Goal: Information Seeking & Learning: Find specific page/section

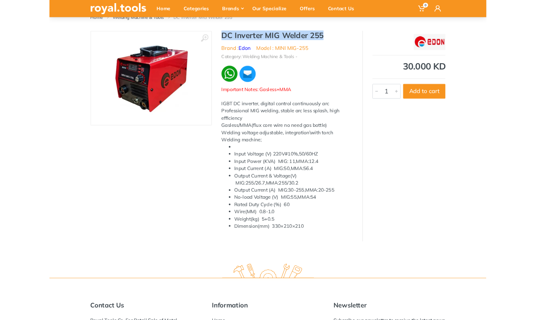
scroll to position [245, 0]
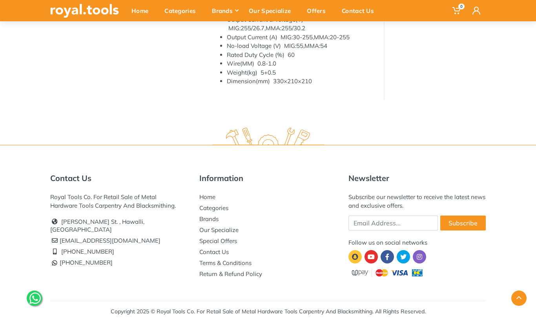
click at [425, 256] on link at bounding box center [419, 256] width 13 height 13
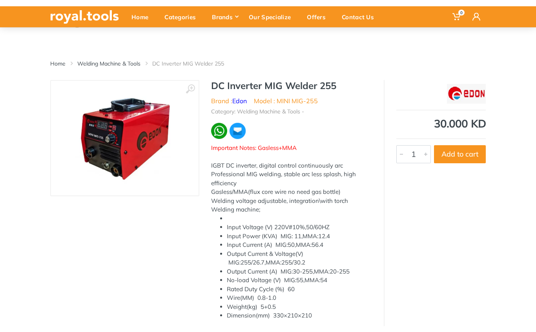
scroll to position [0, 0]
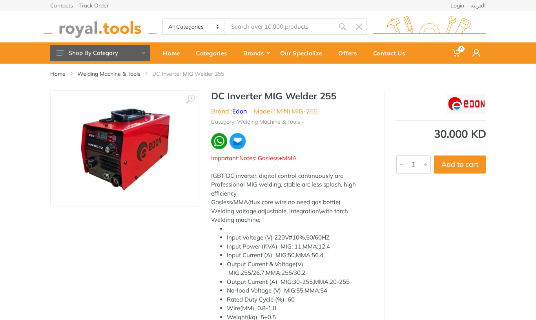
click at [465, 161] on button "Add to cart" at bounding box center [460, 164] width 52 height 18
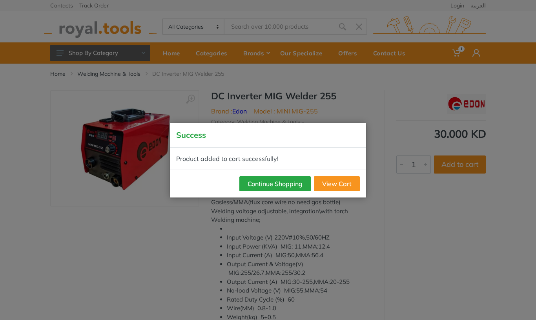
click at [302, 181] on button "Continue Shopping" at bounding box center [274, 183] width 71 height 15
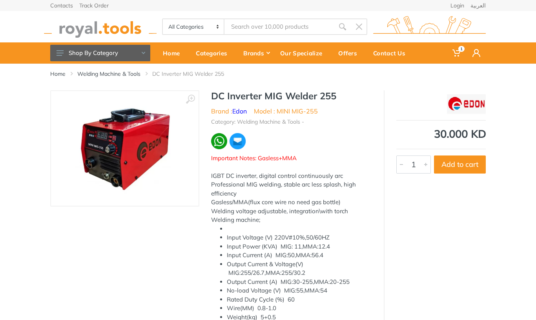
click at [252, 27] on input "Site search" at bounding box center [280, 26] width 110 height 16
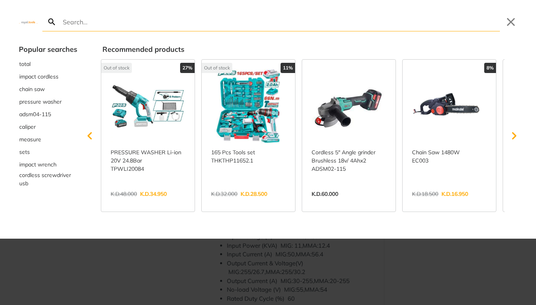
type input "A"
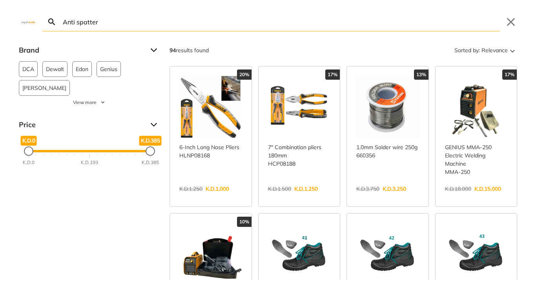
type input "Anti spatter"
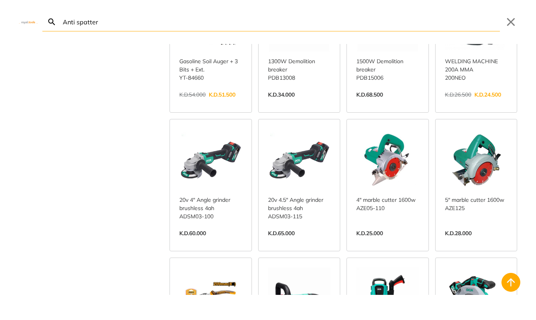
scroll to position [936, 0]
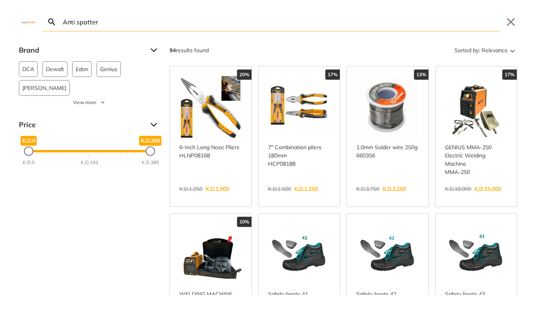
click at [517, 24] on button "Close" at bounding box center [511, 22] width 13 height 13
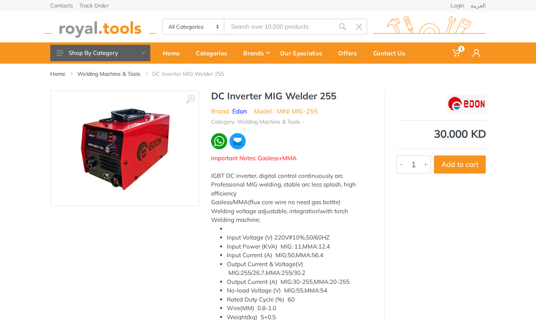
click at [273, 29] on input "Site search" at bounding box center [280, 26] width 110 height 16
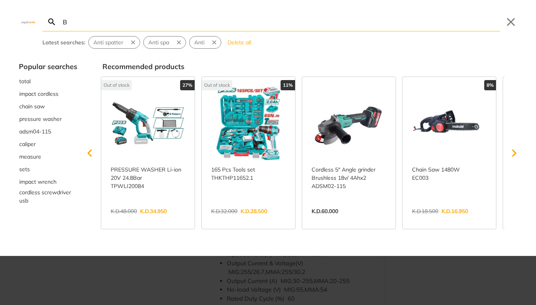
type input "Bo"
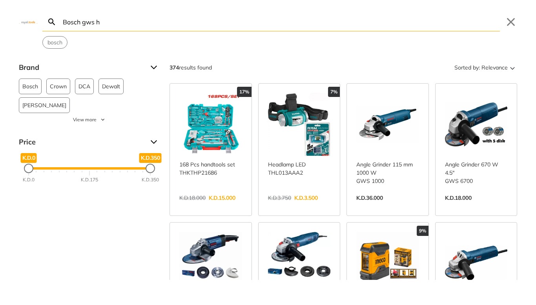
type input "Bosch gws h"
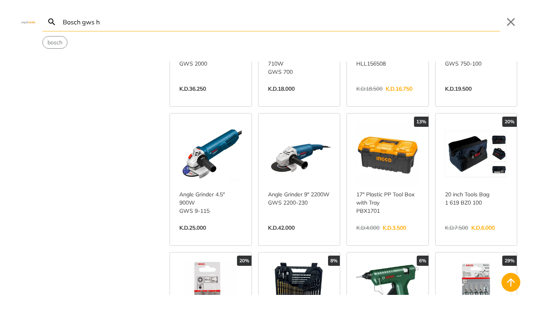
scroll to position [248, 0]
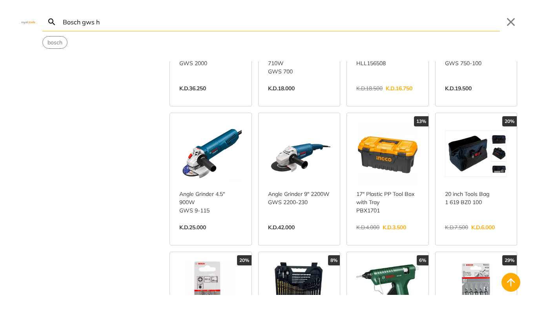
click at [301, 236] on link "View more →" at bounding box center [299, 236] width 63 height 0
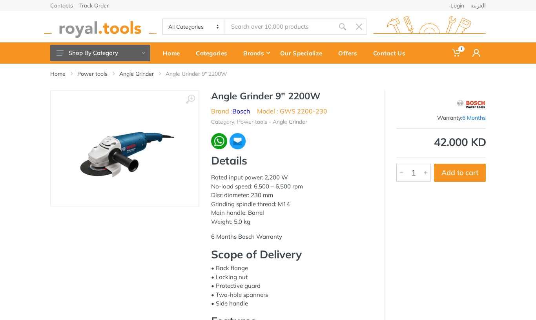
type input "Bosch gws h"
click at [466, 175] on button "Add to cart" at bounding box center [460, 173] width 52 height 18
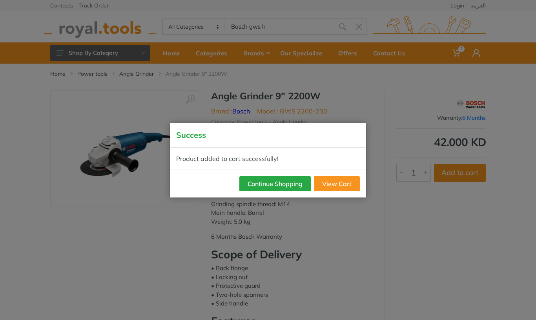
click at [299, 184] on button "Continue Shopping" at bounding box center [274, 183] width 71 height 15
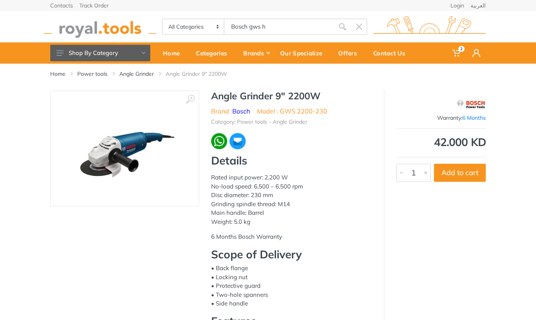
click at [251, 24] on body "2 2" at bounding box center [268, 160] width 536 height 320
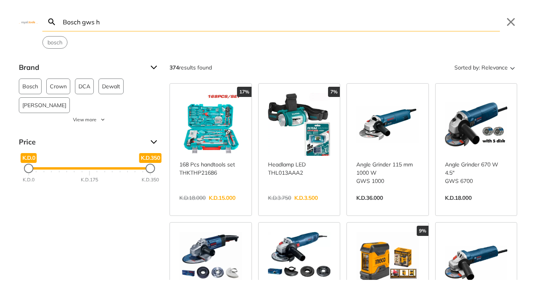
click at [511, 22] on button "Close" at bounding box center [511, 22] width 13 height 13
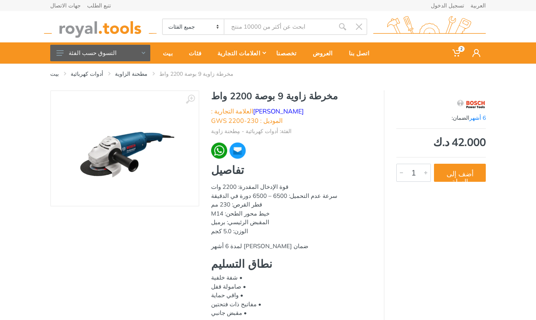
click at [482, 9] on font "العربية" at bounding box center [478, 5] width 15 height 7
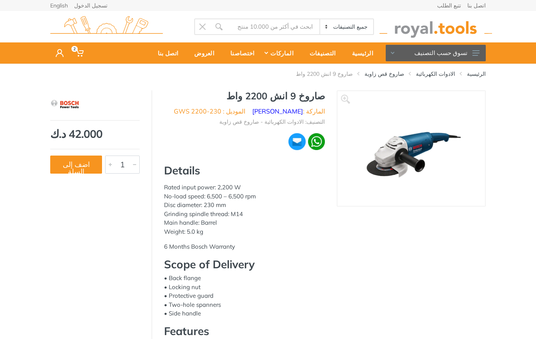
click at [478, 54] on icon at bounding box center [476, 52] width 7 height 5
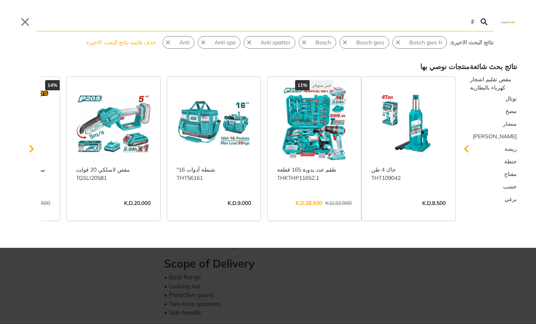
type input "Fo"
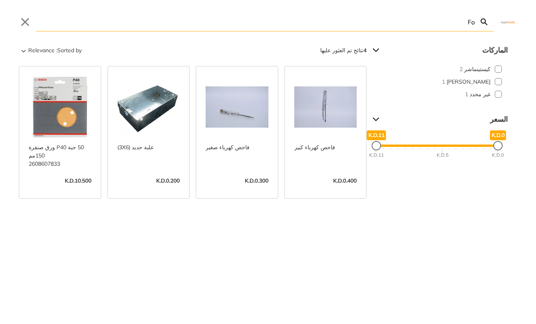
type input "F"
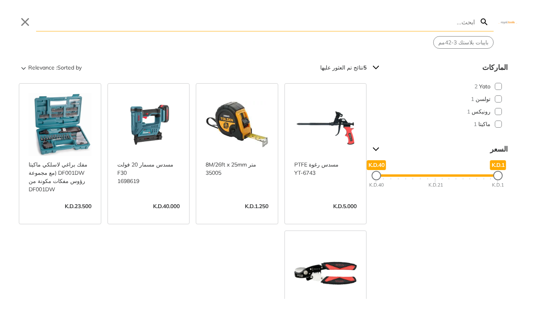
type input "F"
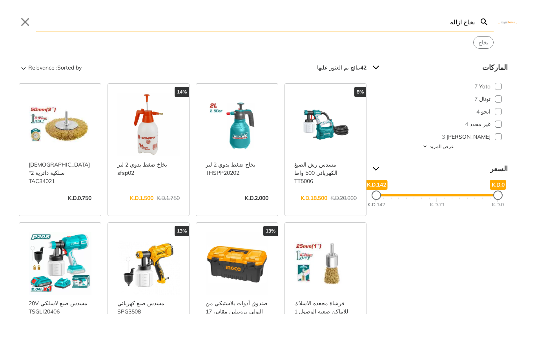
click at [447, 21] on input "بخاخ ازاله" at bounding box center [255, 22] width 439 height 18
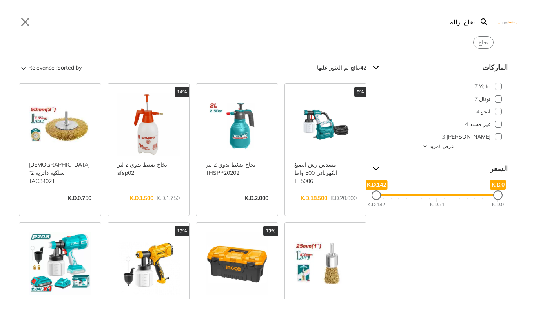
click at [454, 23] on input "بخاخ ازاله" at bounding box center [255, 22] width 439 height 18
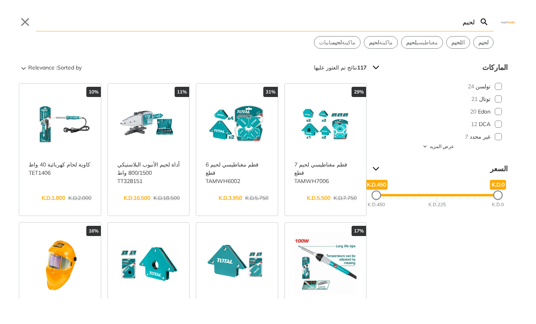
type input "لحيم"
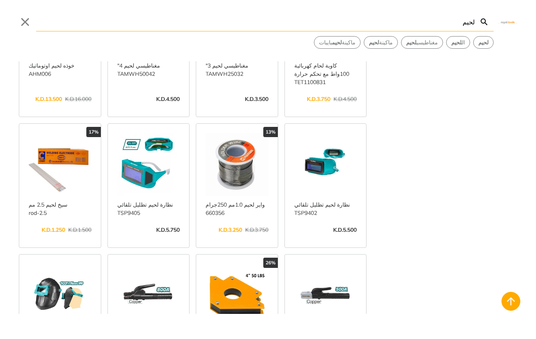
scroll to position [242, 0]
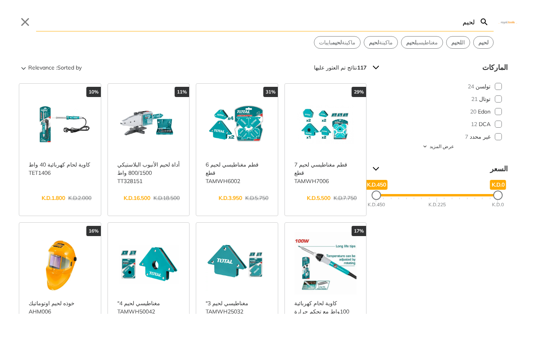
click at [70, 70] on button "Sorted by: Relevance" at bounding box center [51, 67] width 64 height 13
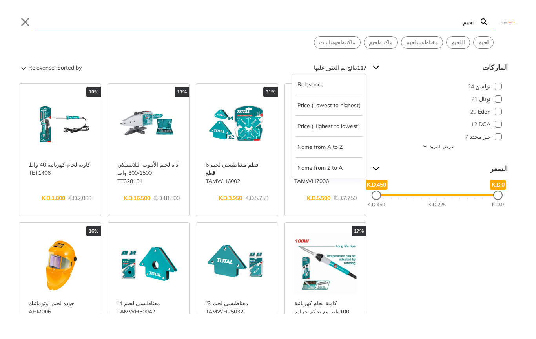
click at [347, 107] on button "Price (Lowest to highest)" at bounding box center [329, 105] width 66 height 13
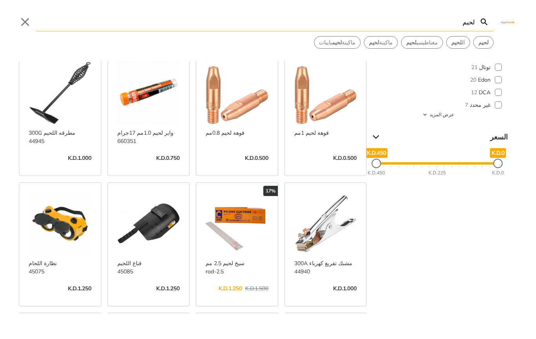
scroll to position [32, 0]
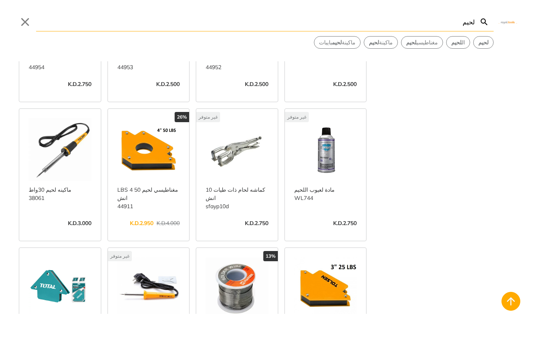
scroll to position [811, 0]
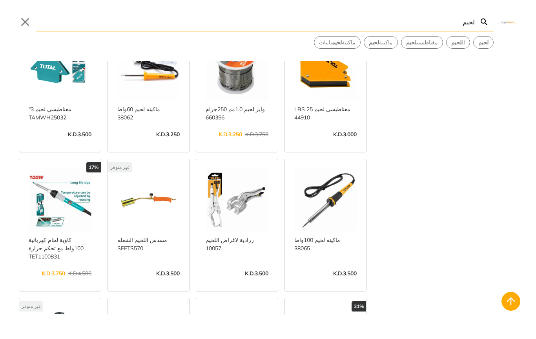
scroll to position [1046, 0]
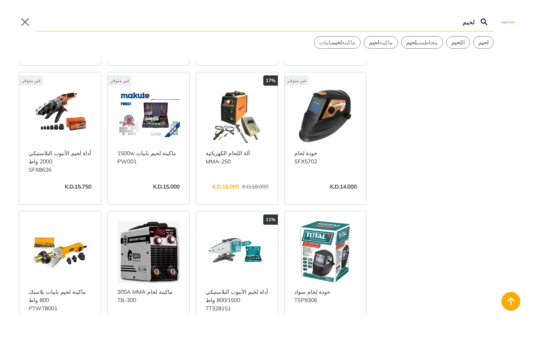
scroll to position [1906, 0]
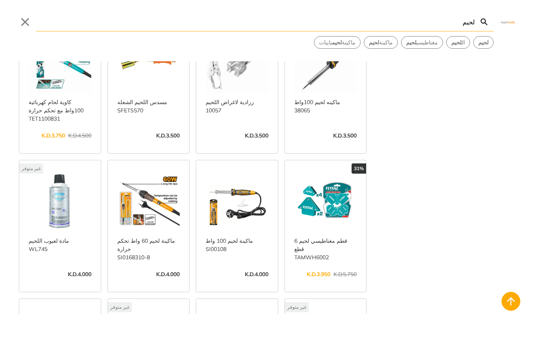
scroll to position [1140, 0]
click at [45, 282] on link "عرض المزيد ->" at bounding box center [60, 282] width 63 height 0
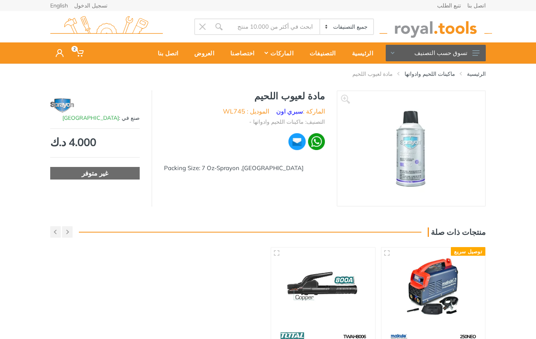
type input "لحيم"
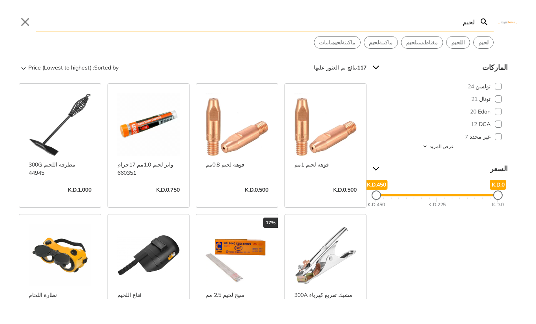
click at [457, 22] on input "لحيم" at bounding box center [255, 22] width 439 height 18
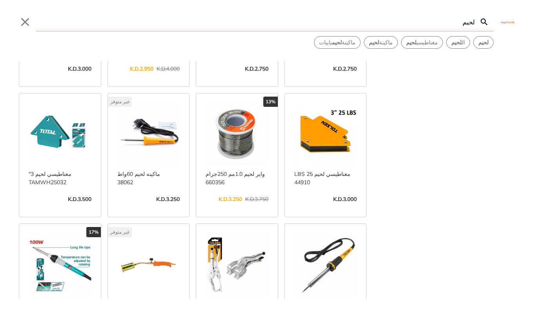
click at [457, 21] on input "لحيم" at bounding box center [255, 22] width 439 height 18
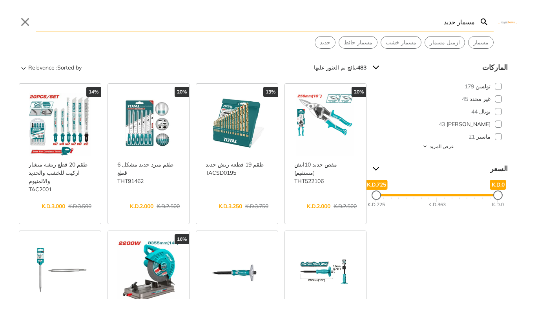
type input "مسمار حديد"
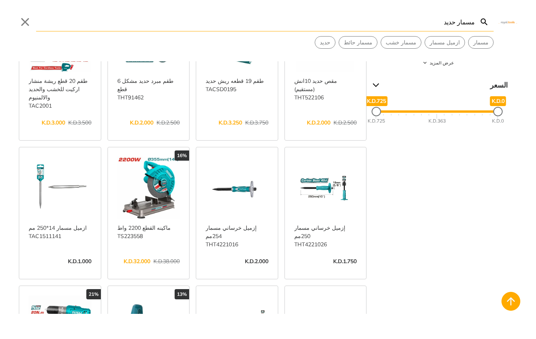
scroll to position [84, 0]
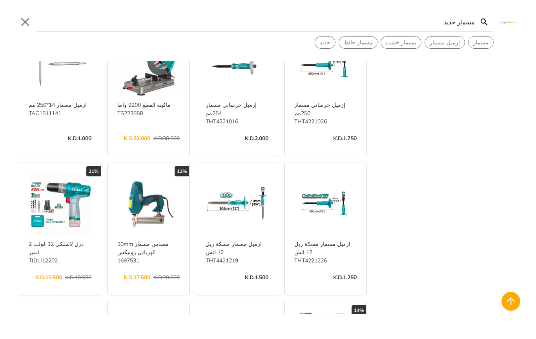
scroll to position [206, 0]
click at [26, 22] on button "Close" at bounding box center [25, 22] width 13 height 13
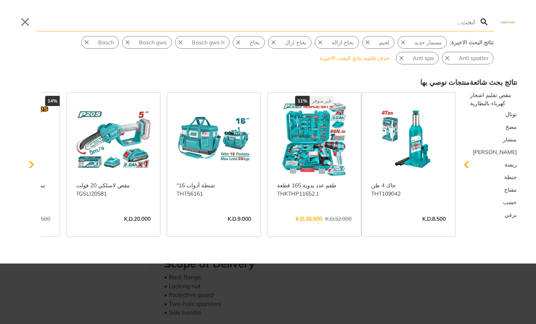
type input "ب"
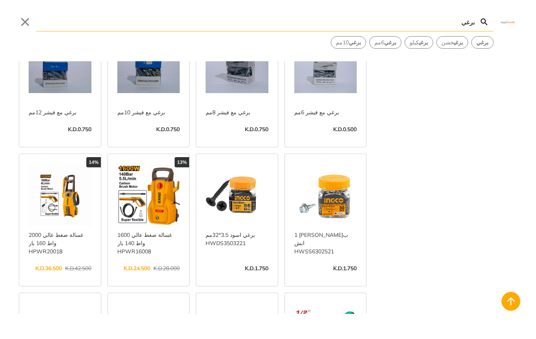
scroll to position [226, 0]
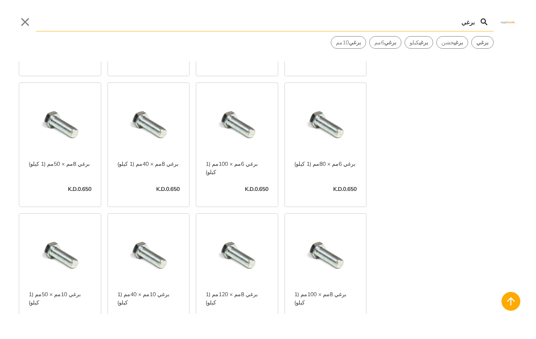
scroll to position [532, 0]
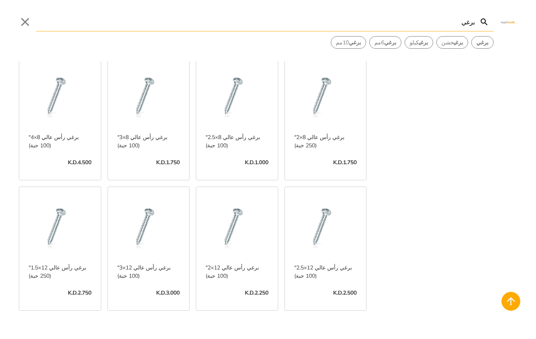
scroll to position [1359, 0]
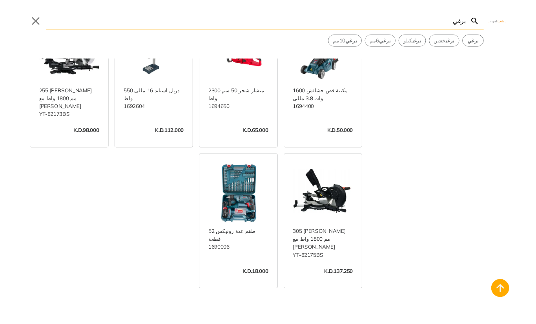
scroll to position [3115, 0]
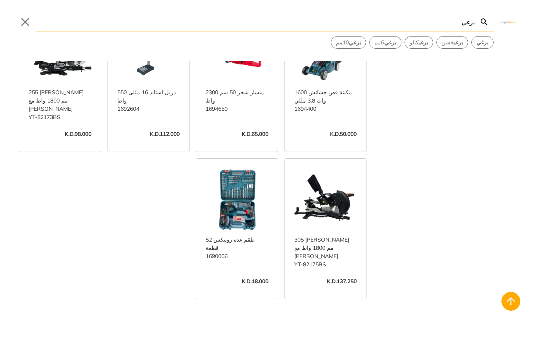
click at [450, 23] on input "برغي" at bounding box center [255, 22] width 439 height 18
click at [450, 22] on input "برغي" at bounding box center [255, 22] width 439 height 18
click at [457, 22] on input "برغي" at bounding box center [255, 22] width 439 height 18
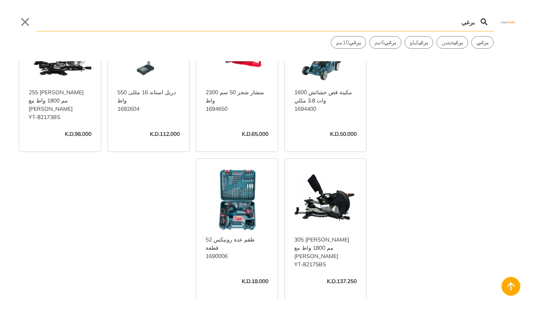
click at [470, 27] on input "برغي" at bounding box center [255, 22] width 439 height 18
type input "و"
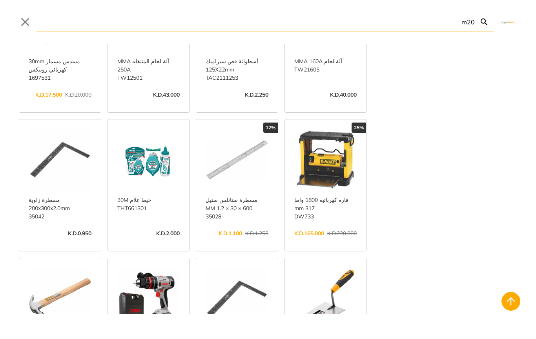
scroll to position [643, 0]
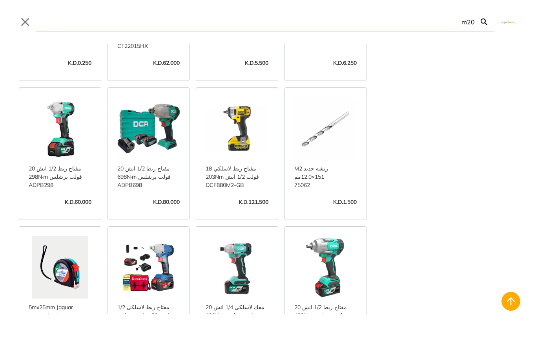
scroll to position [1373, 0]
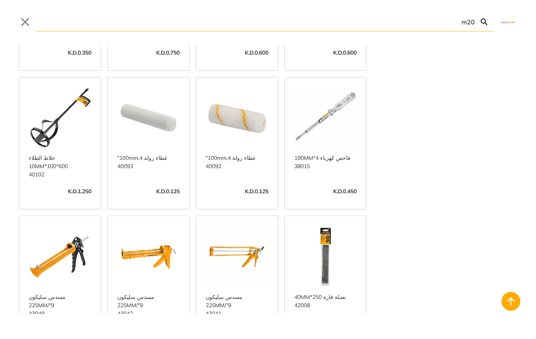
scroll to position [2357, 0]
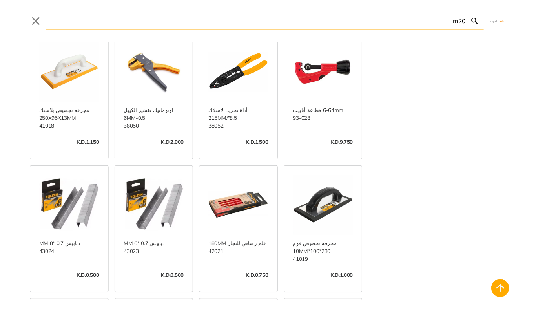
scroll to position [3216, 0]
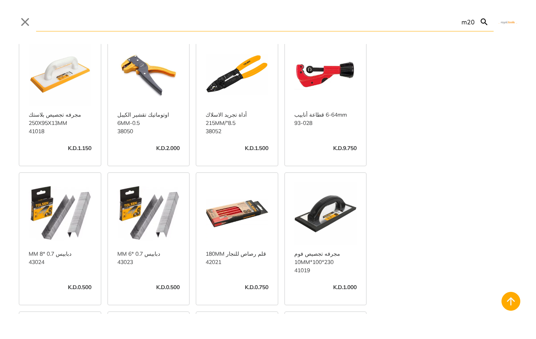
click at [445, 18] on input "m20" at bounding box center [255, 22] width 439 height 18
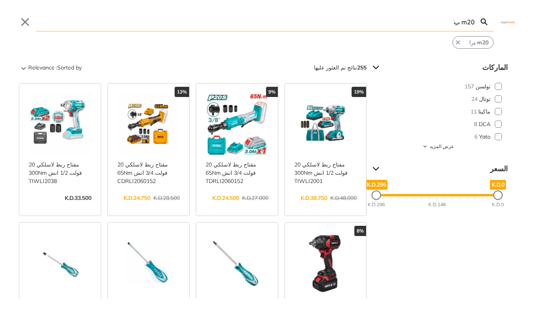
type input "m20 ب"
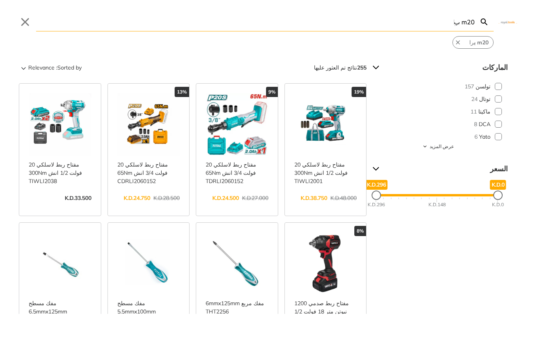
click at [24, 17] on button "Close" at bounding box center [25, 22] width 13 height 13
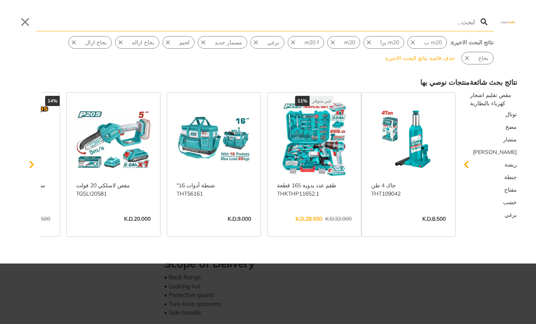
type input "و"
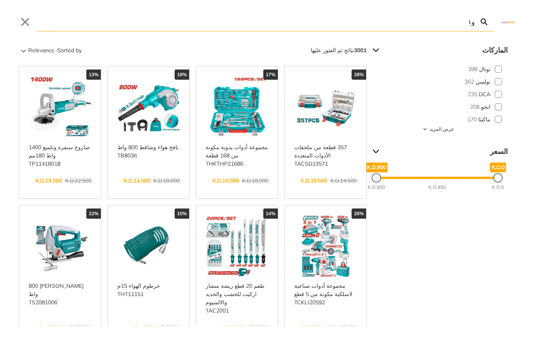
type input "و"
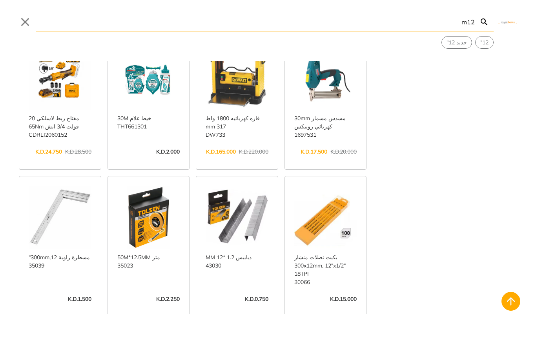
scroll to position [751, 0]
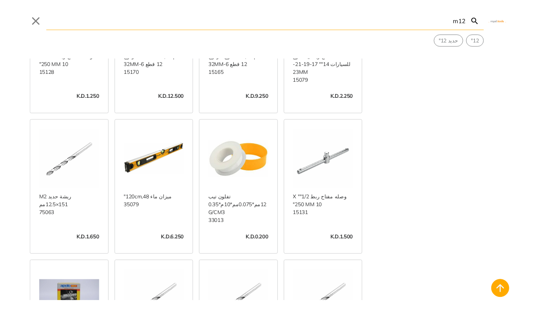
scroll to position [1513, 0]
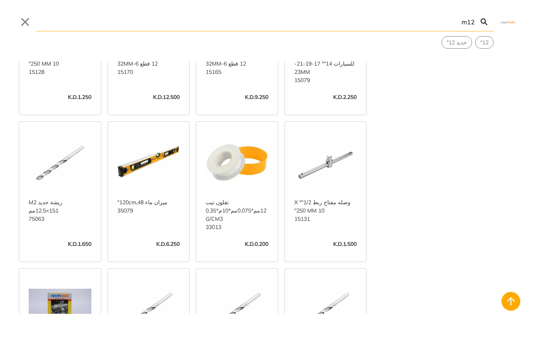
click at [462, 15] on input "m12" at bounding box center [255, 22] width 439 height 18
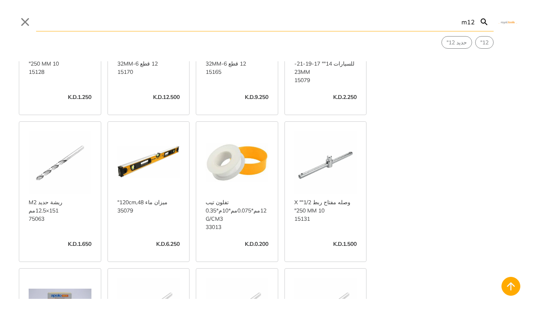
click at [471, 26] on input "m12" at bounding box center [255, 22] width 439 height 18
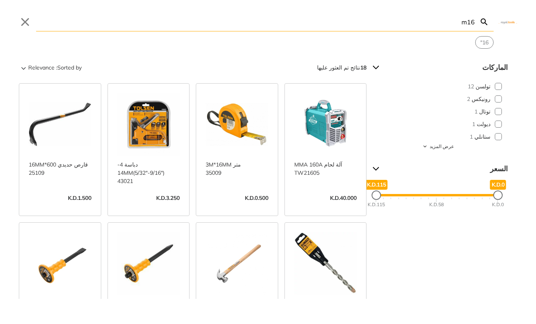
type input "m16"
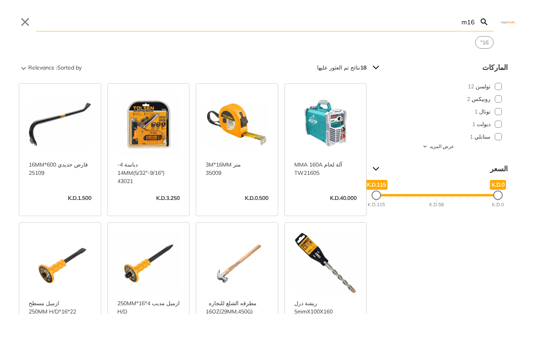
click at [22, 20] on button "Close" at bounding box center [25, 22] width 13 height 13
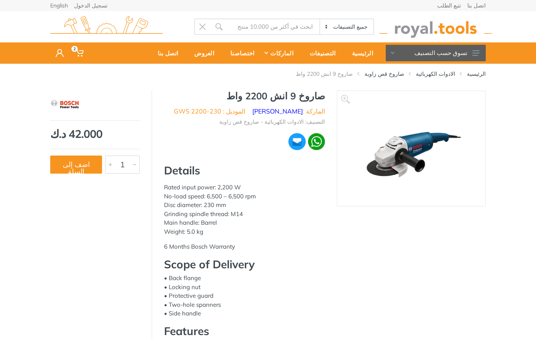
click at [478, 51] on icon at bounding box center [476, 52] width 7 height 5
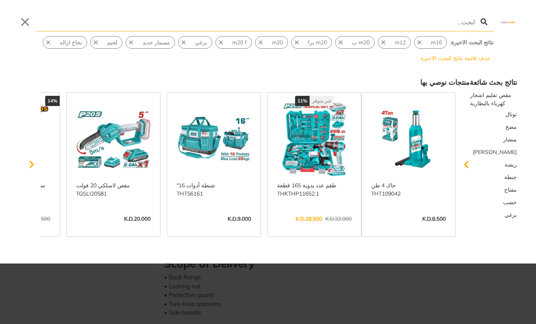
type input "F"
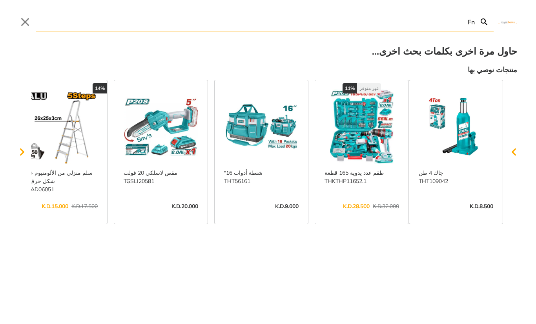
type input "F"
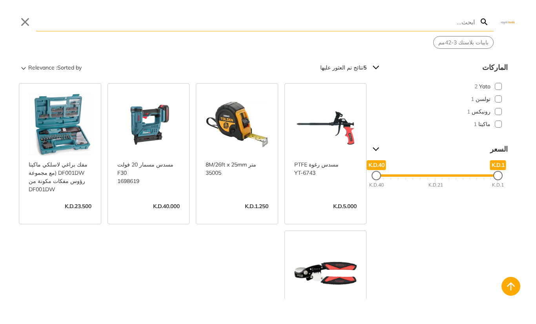
type input "F"
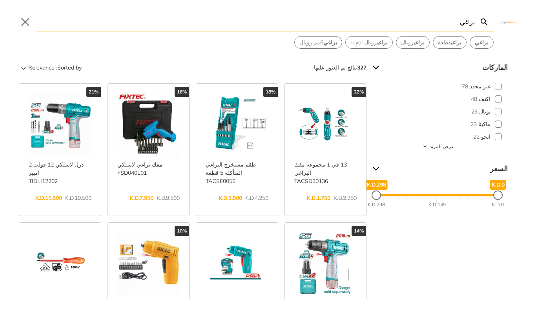
type input "براغي"
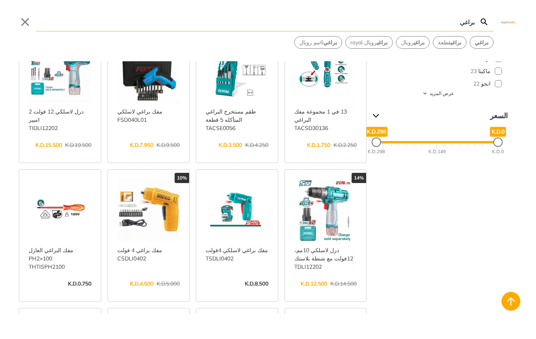
scroll to position [21, 0]
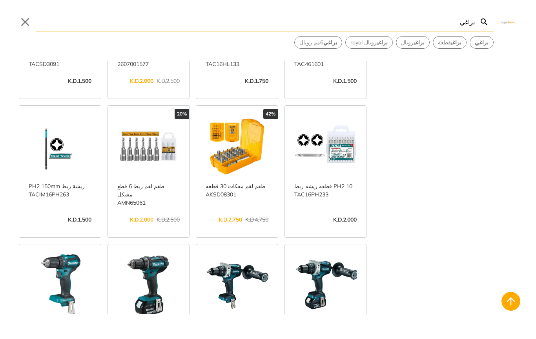
scroll to position [956, 0]
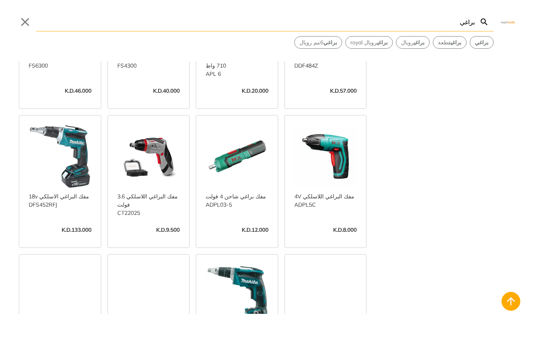
scroll to position [1886, 0]
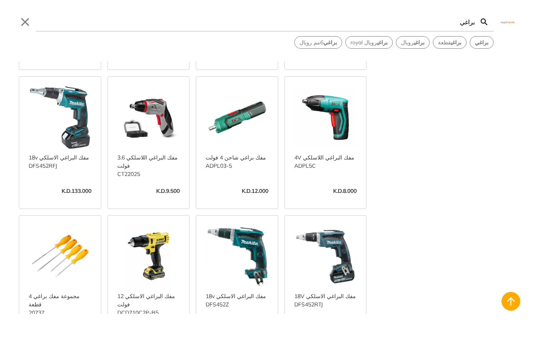
scroll to position [1927, 0]
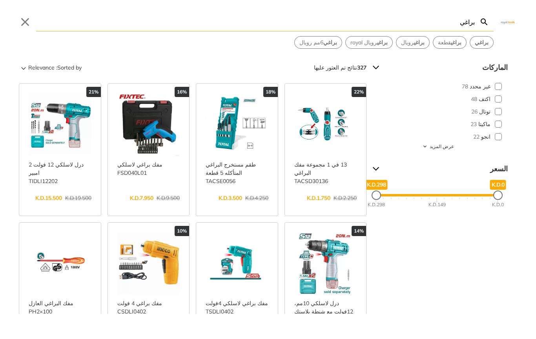
click at [486, 46] on span "براغي" at bounding box center [482, 42] width 14 height 8
click at [483, 47] on button "براغي" at bounding box center [481, 43] width 23 height 12
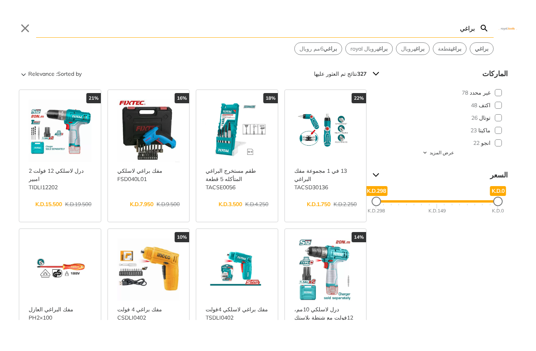
scroll to position [0, 0]
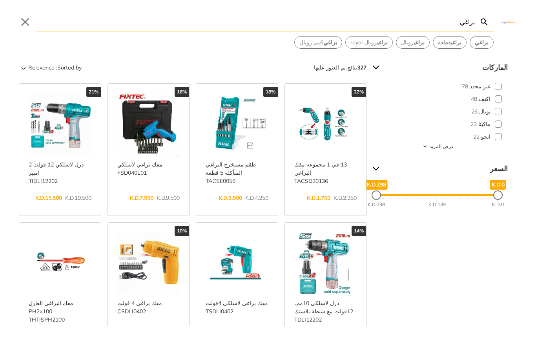
click at [481, 46] on strong "براغي" at bounding box center [482, 42] width 14 height 7
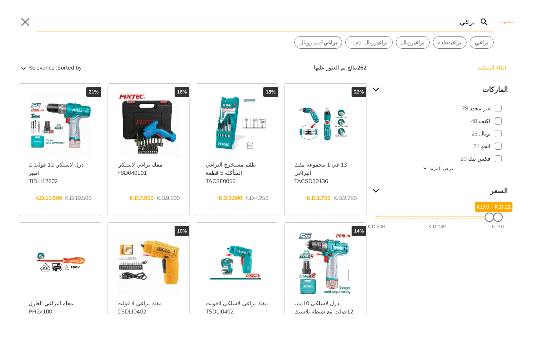
click at [66, 69] on button "Sorted by: Relevance" at bounding box center [51, 67] width 64 height 13
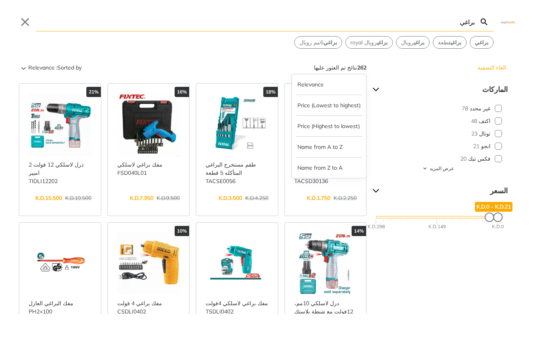
click at [345, 109] on button "Price (Lowest to highest)" at bounding box center [329, 105] width 66 height 13
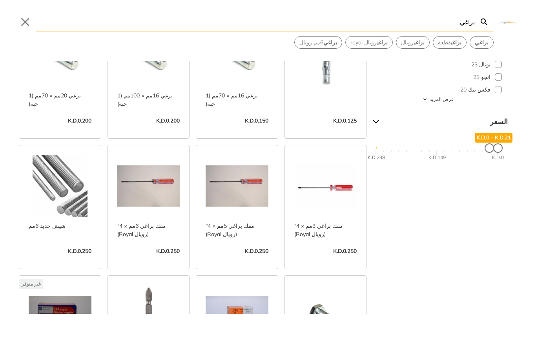
scroll to position [105, 0]
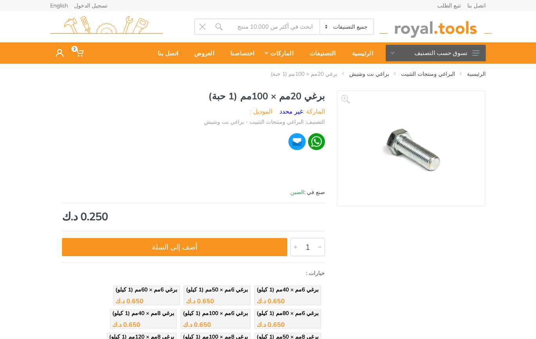
type input "براغي"
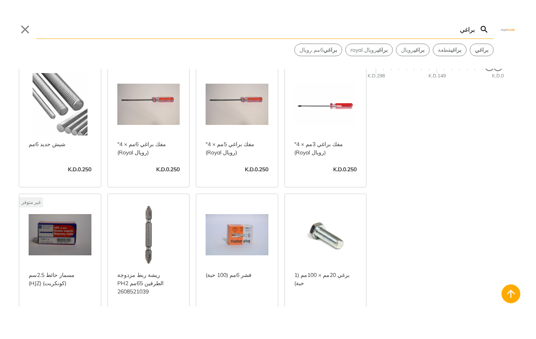
scroll to position [159, 0]
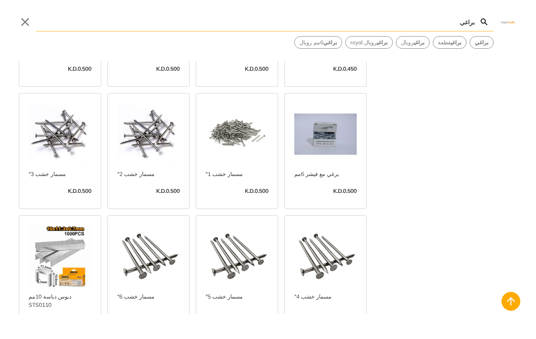
scroll to position [913, 0]
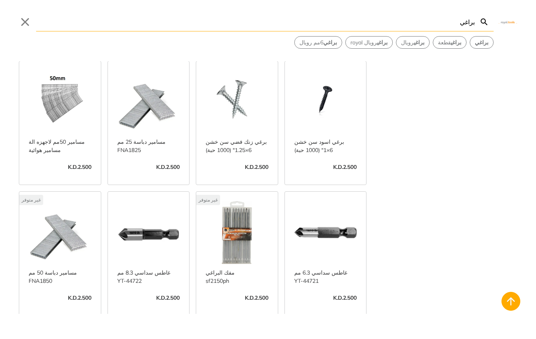
scroll to position [5987, 0]
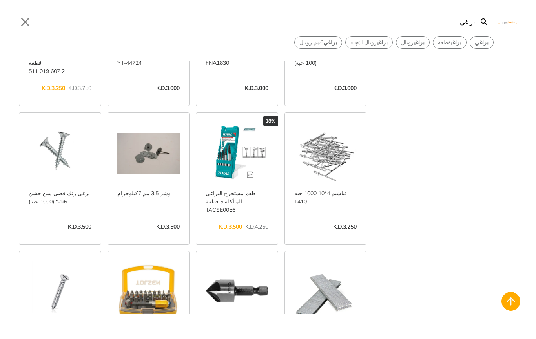
scroll to position [6735, 0]
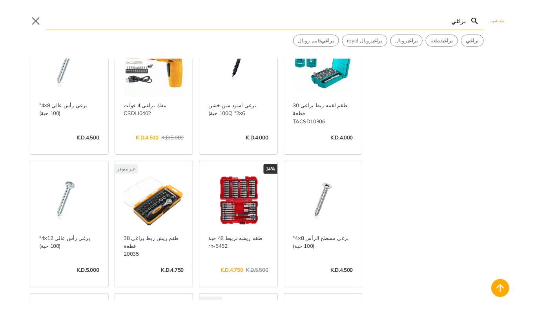
scroll to position [7177, 0]
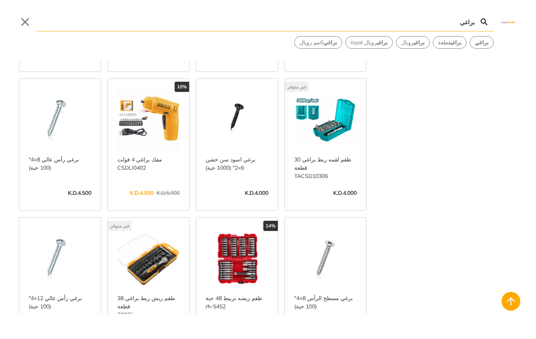
click at [462, 25] on input "براغي" at bounding box center [255, 22] width 439 height 18
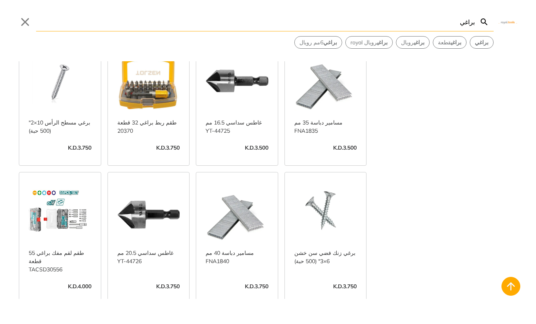
click at [467, 27] on input "براغي" at bounding box center [255, 22] width 439 height 18
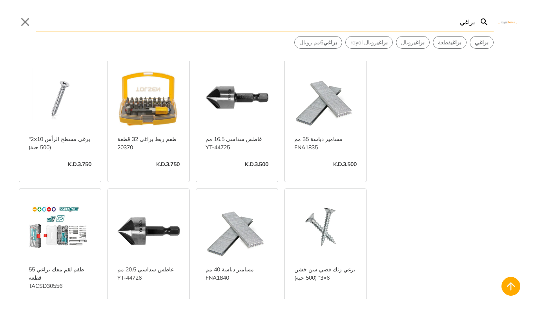
scroll to position [6927, 0]
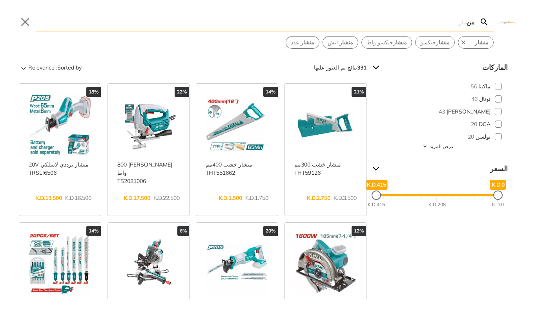
type input "م"
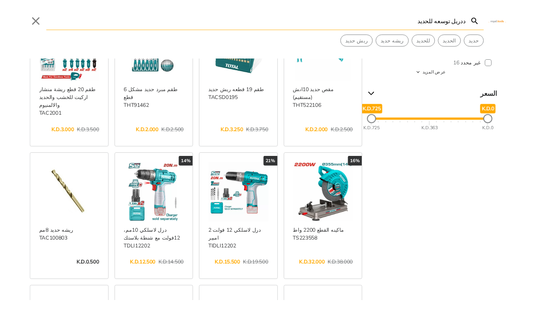
scroll to position [70, 0]
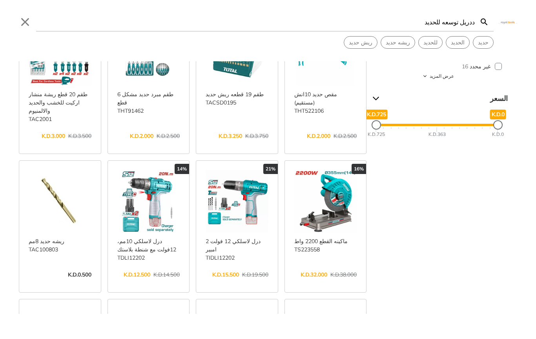
click at [414, 26] on input "ددريل توسعه للحديد" at bounding box center [255, 22] width 439 height 18
click at [414, 25] on input "ددريل توسعه للحديد" at bounding box center [255, 22] width 439 height 18
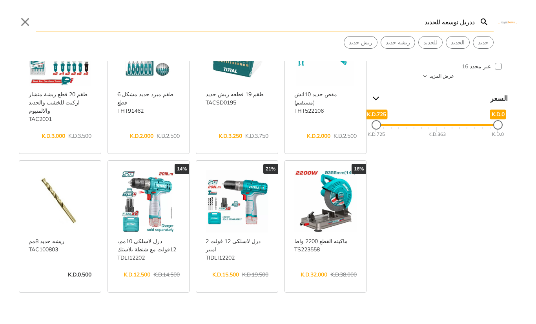
click at [415, 22] on input "ددريل توسعه للحديد" at bounding box center [255, 22] width 439 height 18
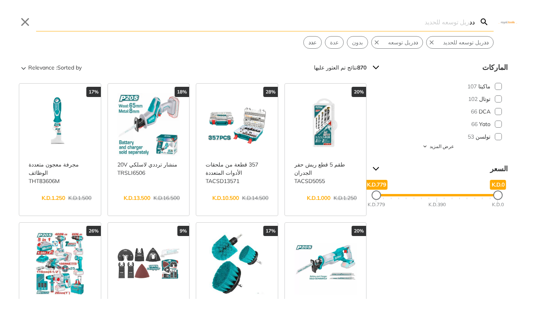
type input "د"
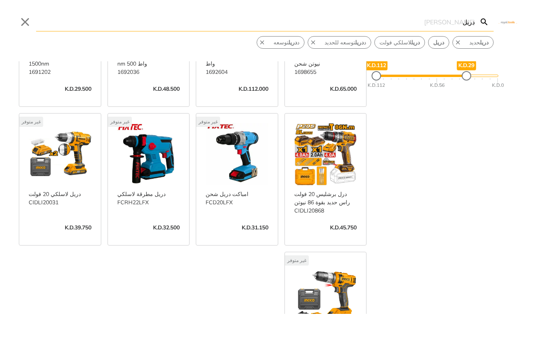
type input "دريل"
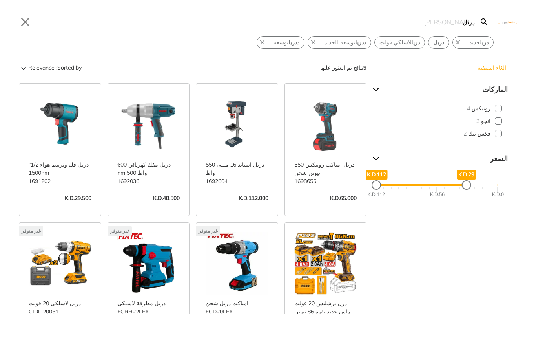
click at [30, 25] on button "Close" at bounding box center [25, 22] width 13 height 13
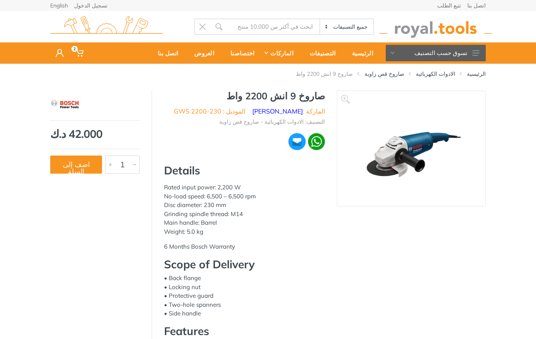
click at [18, 22] on div "اتصل بنا تتبع الطلب تسجيل الدخول English" at bounding box center [268, 32] width 536 height 64
click at [466, 25] on img at bounding box center [436, 27] width 113 height 22
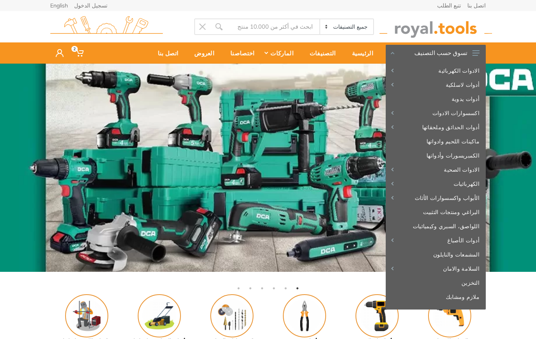
click at [344, 235] on img at bounding box center [268, 168] width 536 height 208
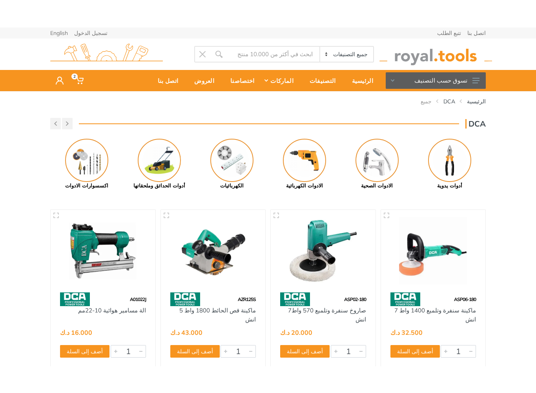
scroll to position [34, 0]
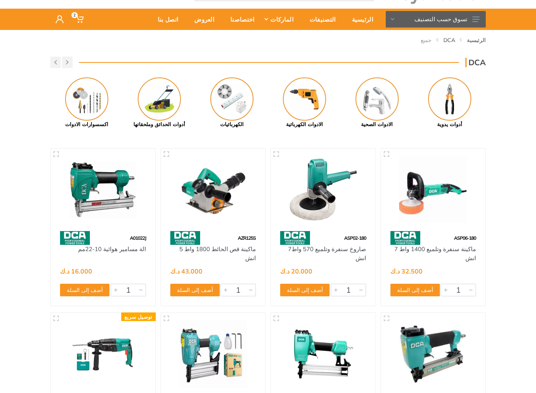
click at [312, 112] on img at bounding box center [304, 98] width 43 height 43
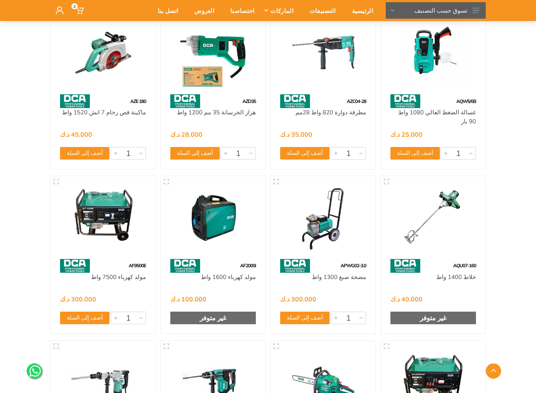
scroll to position [664, 0]
click at [361, 231] on img at bounding box center [323, 217] width 91 height 68
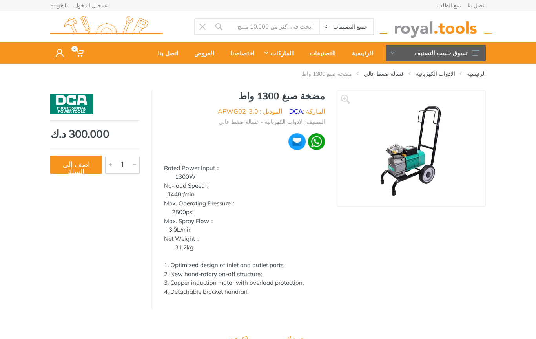
click at [404, 77] on link "غسالة ضغط عالي" at bounding box center [384, 74] width 40 height 8
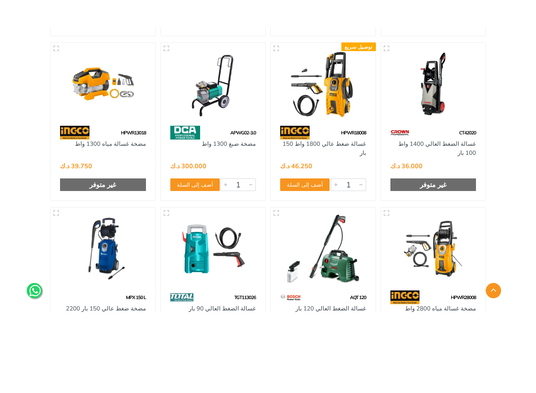
scroll to position [1230, 0]
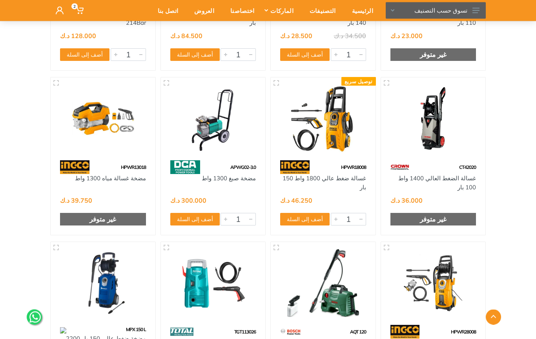
click at [480, 16] on button "تسوق حسب التصنيف" at bounding box center [436, 10] width 100 height 16
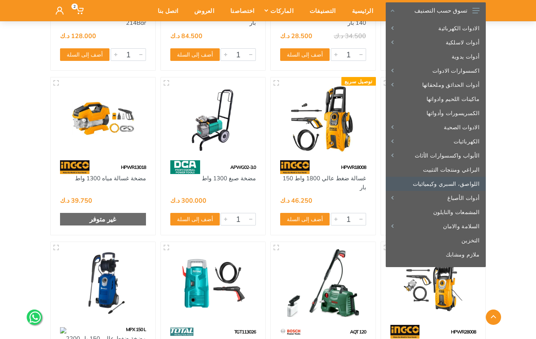
click at [471, 187] on link "اللواصق، السبري وكيميائيات" at bounding box center [436, 184] width 100 height 14
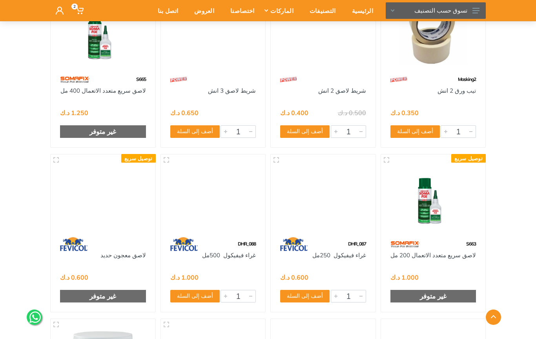
scroll to position [2298, 0]
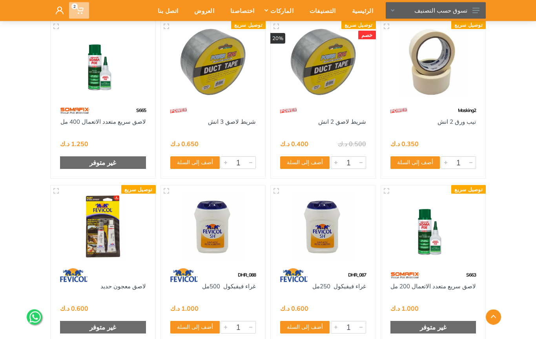
click at [80, 10] on icon at bounding box center [80, 11] width 8 height 8
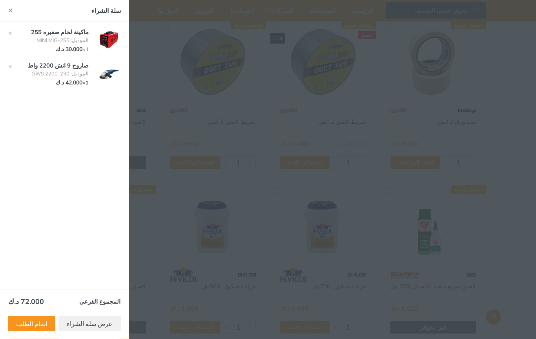
scroll to position [2299, 0]
click at [460, 128] on div at bounding box center [268, 169] width 536 height 339
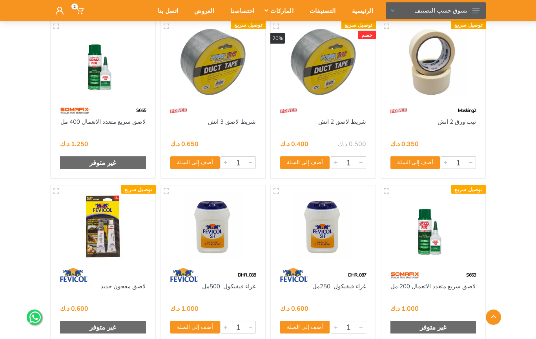
click at [478, 11] on use at bounding box center [476, 10] width 7 height 5
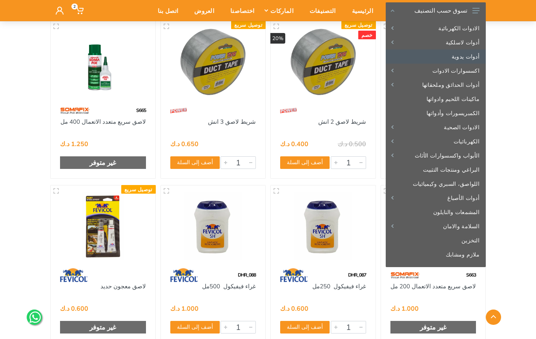
click at [469, 59] on link "أدوات يدوية" at bounding box center [436, 56] width 100 height 14
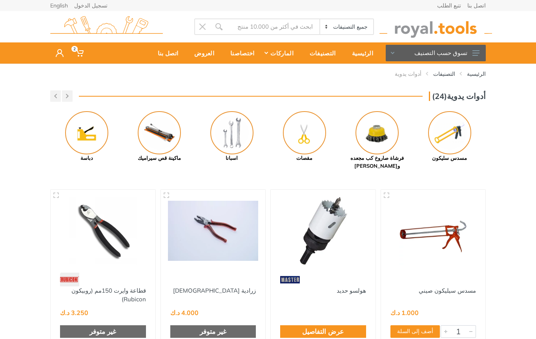
click at [298, 27] on input "Site search" at bounding box center [273, 26] width 92 height 16
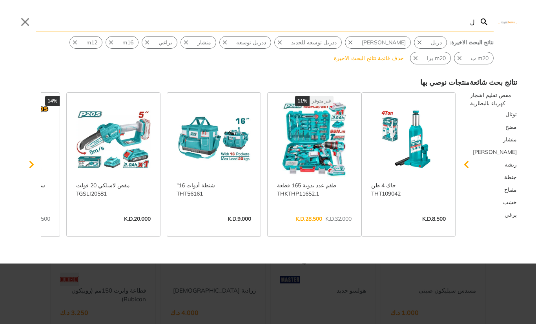
type input "لل"
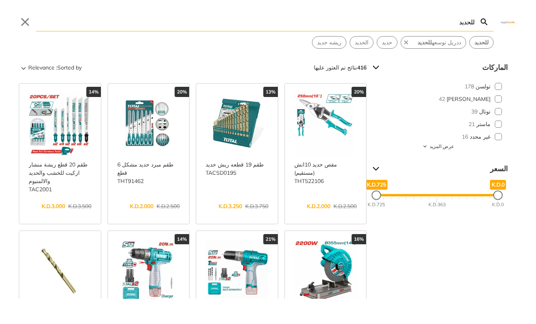
type input "للحديد"
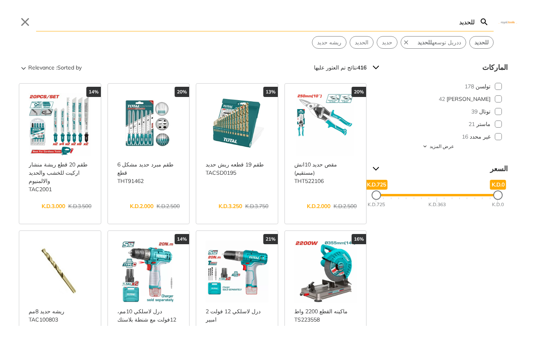
click at [63, 68] on button "Sorted by: Relevance" at bounding box center [51, 67] width 64 height 13
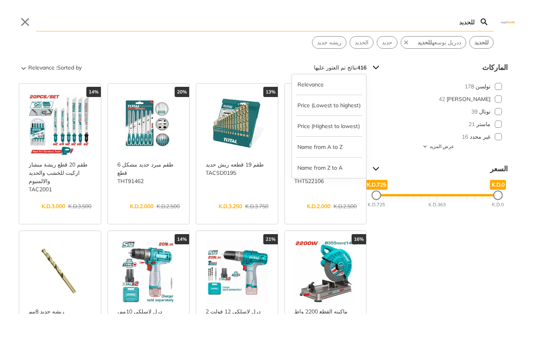
click at [71, 66] on button "Sorted by: Relevance" at bounding box center [51, 67] width 64 height 13
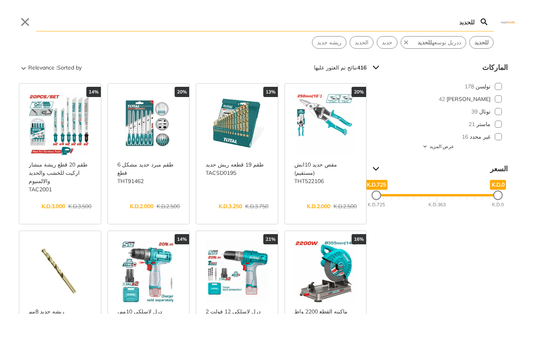
click at [50, 68] on span "Relevance" at bounding box center [41, 67] width 26 height 13
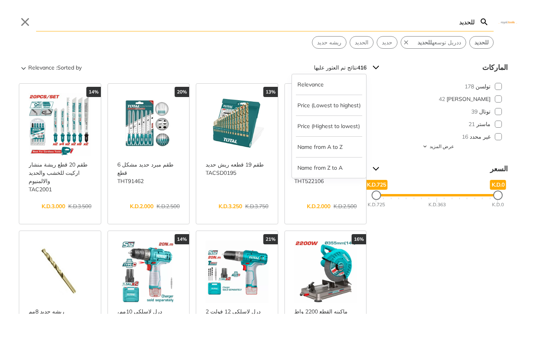
click at [347, 126] on button "Price (Highest to lowest)" at bounding box center [329, 126] width 66 height 13
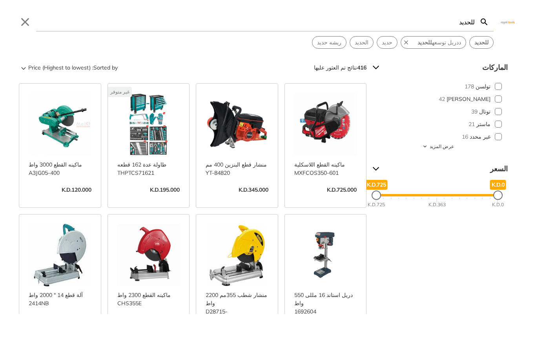
click at [43, 70] on span "Price (Highest to lowest)" at bounding box center [59, 67] width 62 height 13
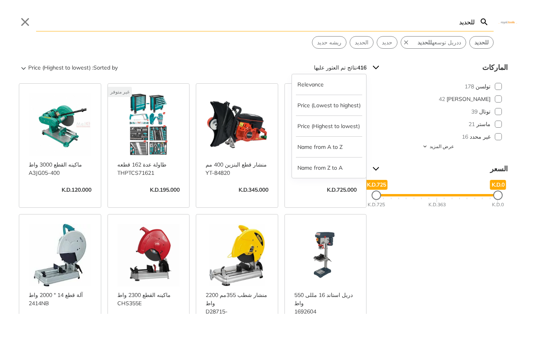
click at [336, 84] on button "Relevance" at bounding box center [329, 84] width 66 height 13
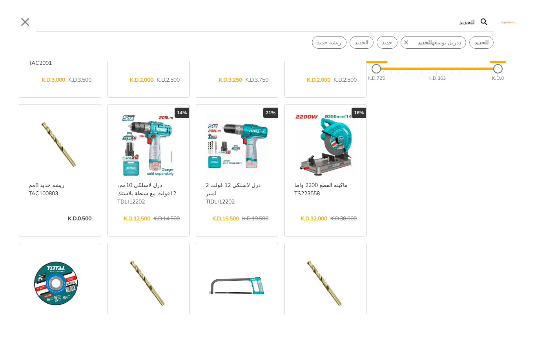
scroll to position [147, 0]
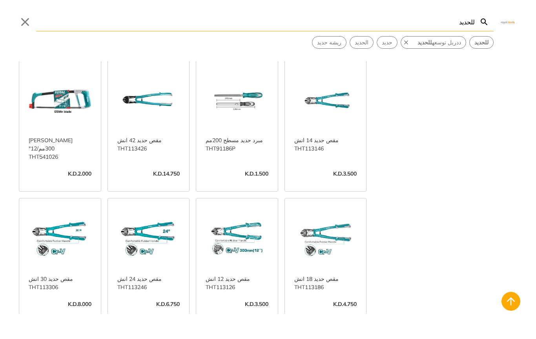
scroll to position [590, 0]
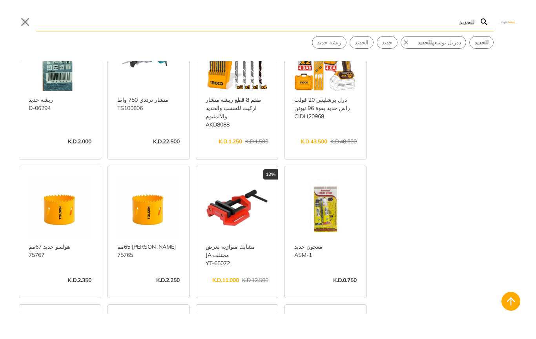
scroll to position [1480, 0]
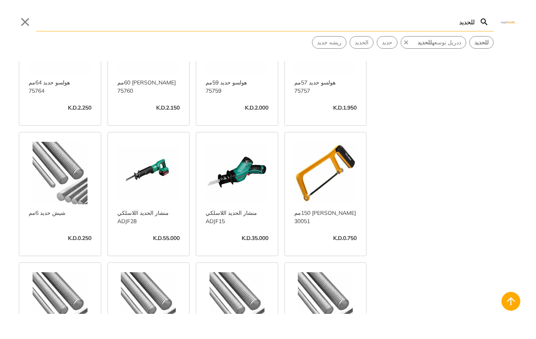
scroll to position [3332, 0]
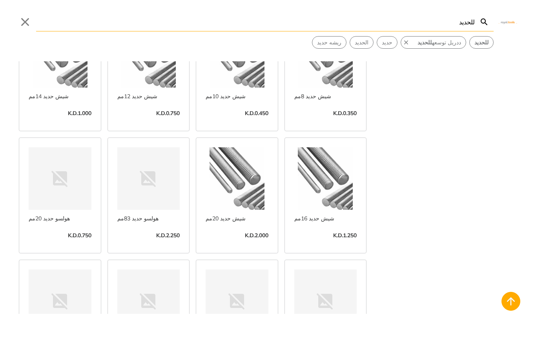
scroll to position [3568, 0]
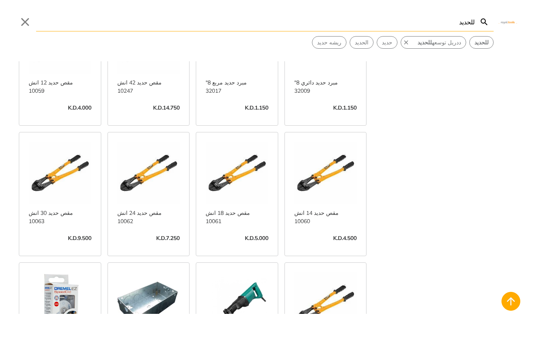
scroll to position [5437, 0]
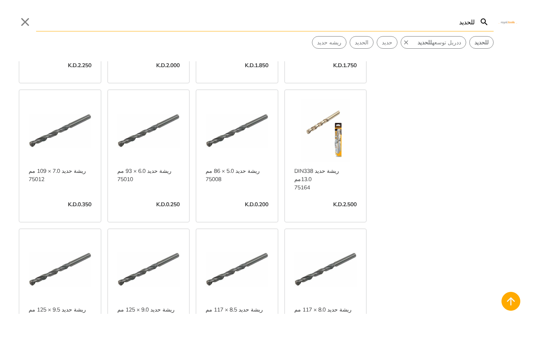
scroll to position [7485, 0]
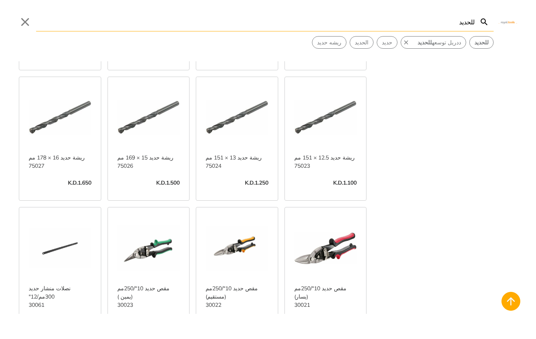
scroll to position [7896, 0]
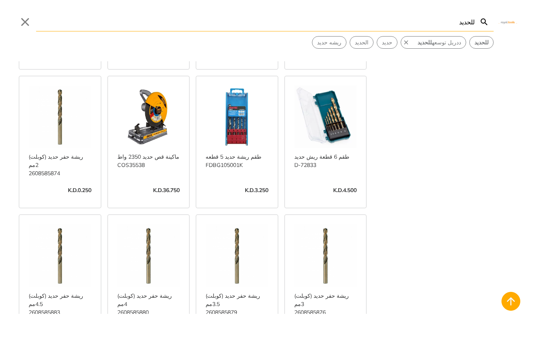
scroll to position [8698, 0]
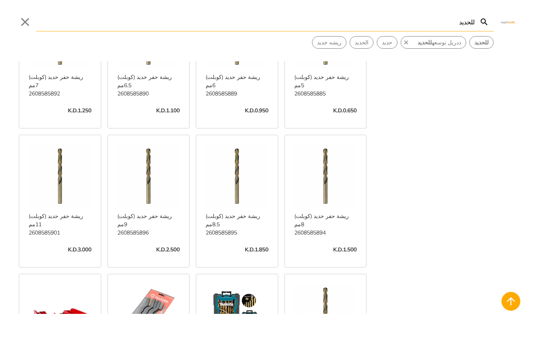
scroll to position [9053, 0]
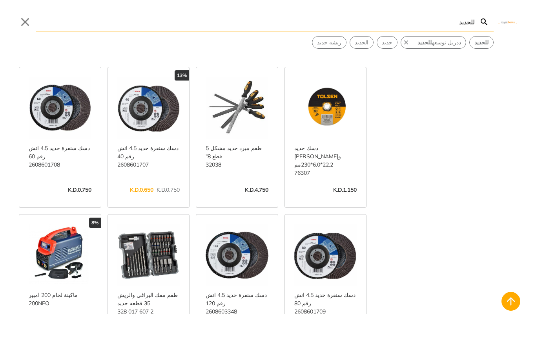
scroll to position [10778, 0]
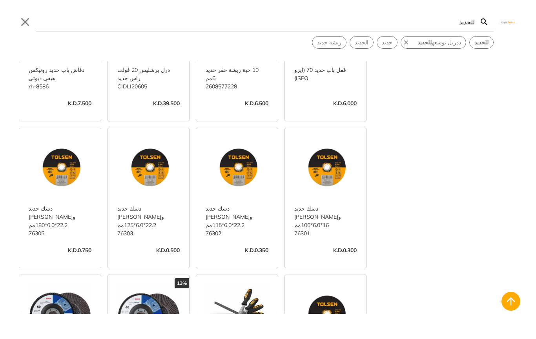
scroll to position [10564, 0]
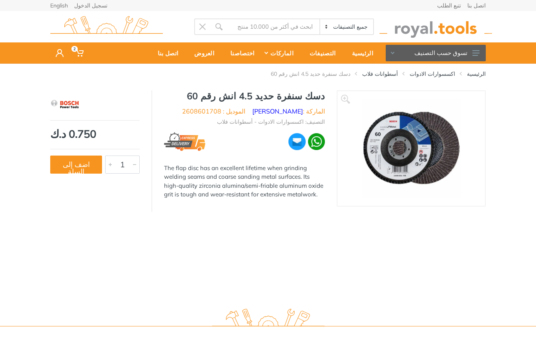
type input "للحديد"
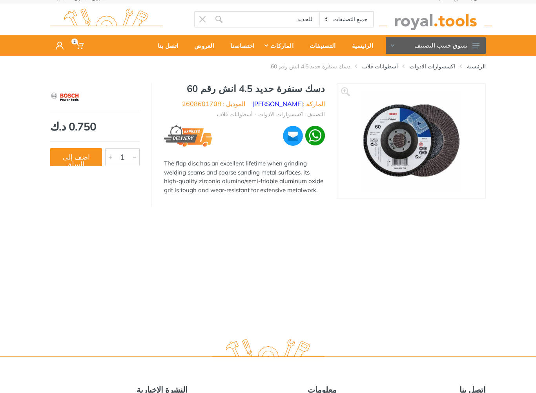
scroll to position [5, 0]
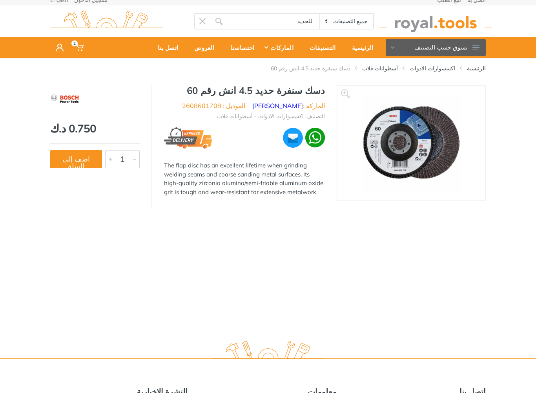
click at [283, 32] on body "2 2" at bounding box center [268, 191] width 536 height 393
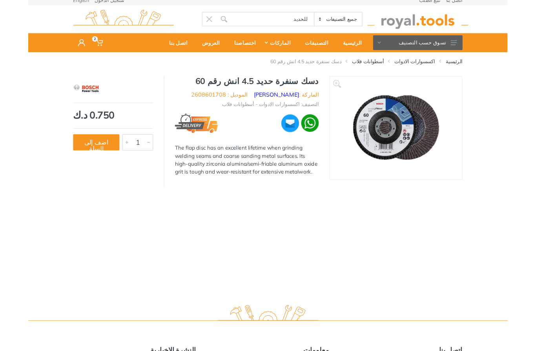
scroll to position [0, 0]
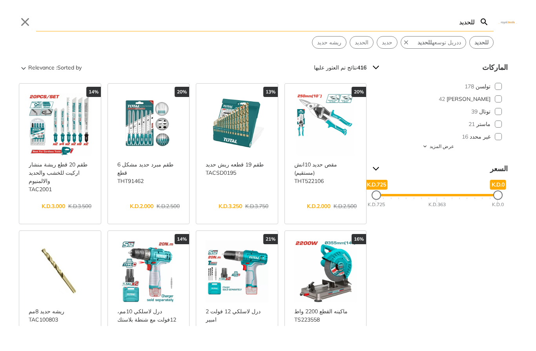
click at [21, 25] on button "Close" at bounding box center [25, 22] width 13 height 13
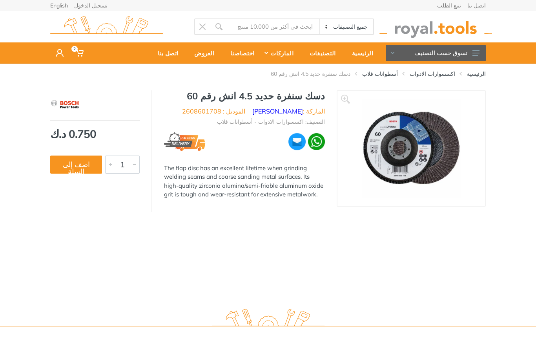
click at [283, 29] on input "Site search" at bounding box center [273, 26] width 92 height 16
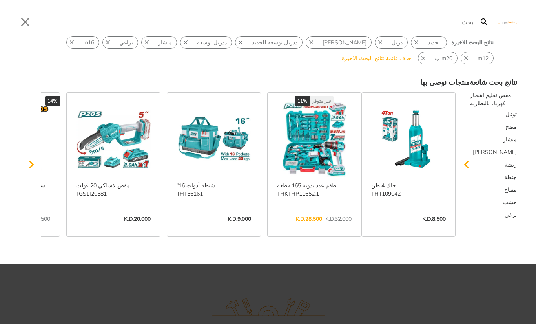
type input "س"
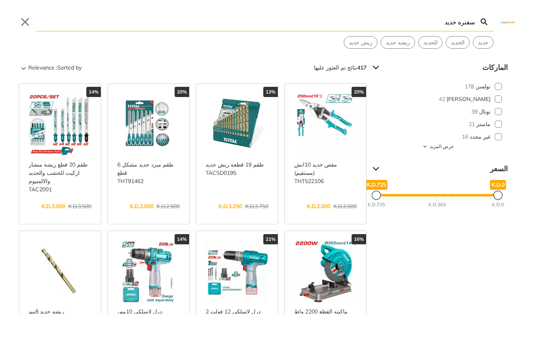
click at [430, 46] on span "للحديد" at bounding box center [431, 42] width 14 height 8
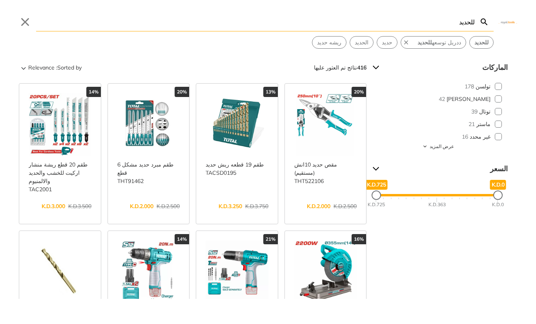
click at [480, 47] on button "للحديد" at bounding box center [482, 43] width 24 height 12
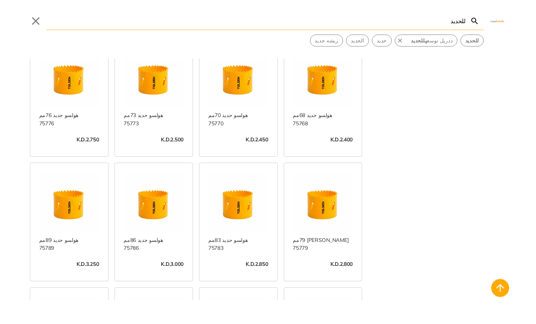
scroll to position [1821, 0]
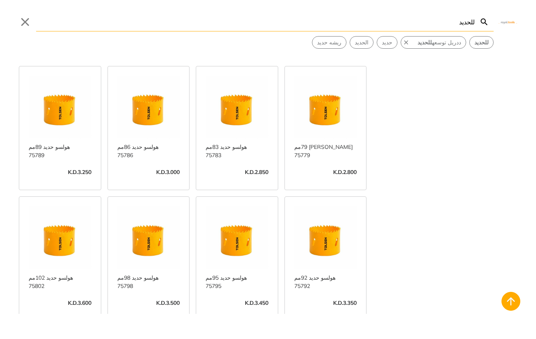
click at [458, 25] on input "للحديد" at bounding box center [255, 22] width 439 height 18
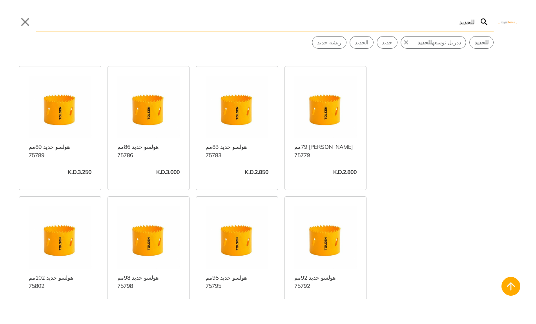
click at [460, 24] on input "للحديد" at bounding box center [255, 22] width 439 height 18
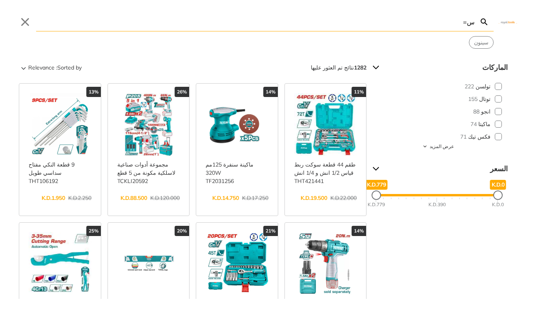
type input "س"
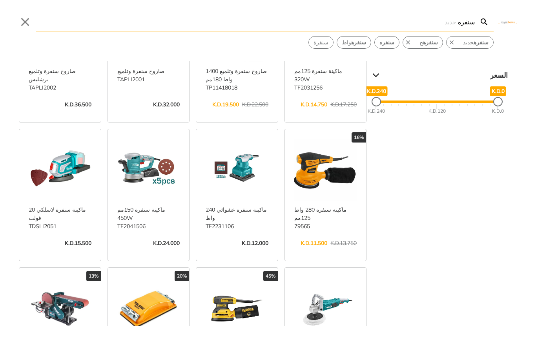
type input "سنفره"
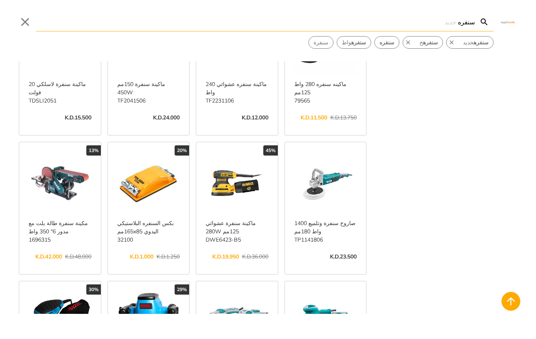
scroll to position [230, 0]
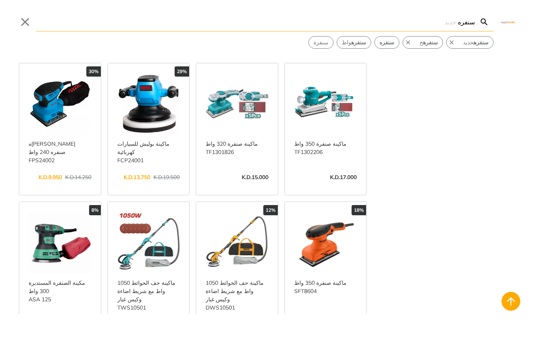
scroll to position [498, 0]
